Goal: Task Accomplishment & Management: Manage account settings

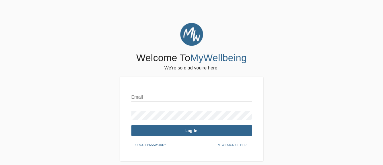
click at [142, 95] on input "text" at bounding box center [191, 97] width 120 height 9
type input "[EMAIL_ADDRESS][DOMAIN_NAME]"
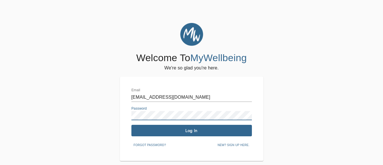
click at [190, 131] on span "Log In" at bounding box center [192, 130] width 116 height 5
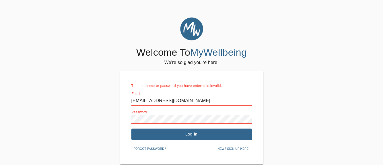
scroll to position [23, 0]
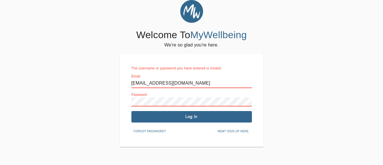
click at [153, 130] on span "Forgot password?" at bounding box center [150, 131] width 32 height 5
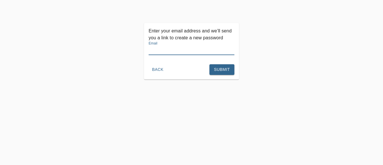
click at [162, 52] on input "text" at bounding box center [192, 50] width 86 height 9
type input "[EMAIL_ADDRESS][DOMAIN_NAME]"
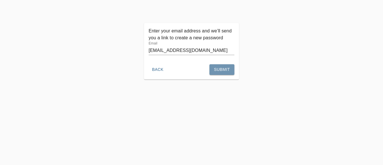
click at [220, 72] on span "Submit" at bounding box center [222, 69] width 16 height 7
